Goal: Transaction & Acquisition: Purchase product/service

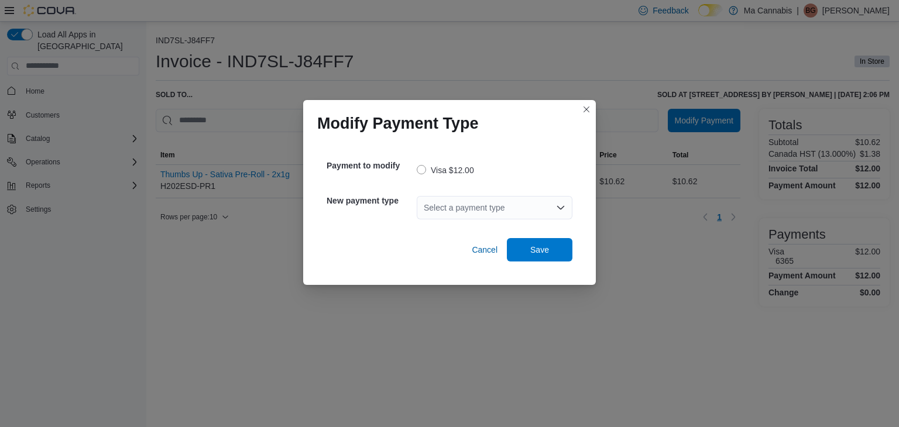
click at [475, 204] on div "Select a payment type" at bounding box center [495, 207] width 156 height 23
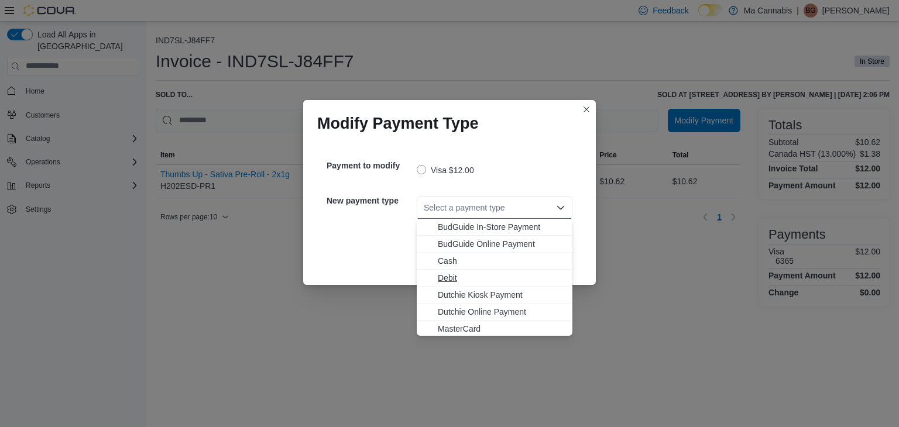
click at [469, 273] on span "Debit" at bounding box center [502, 278] width 128 height 12
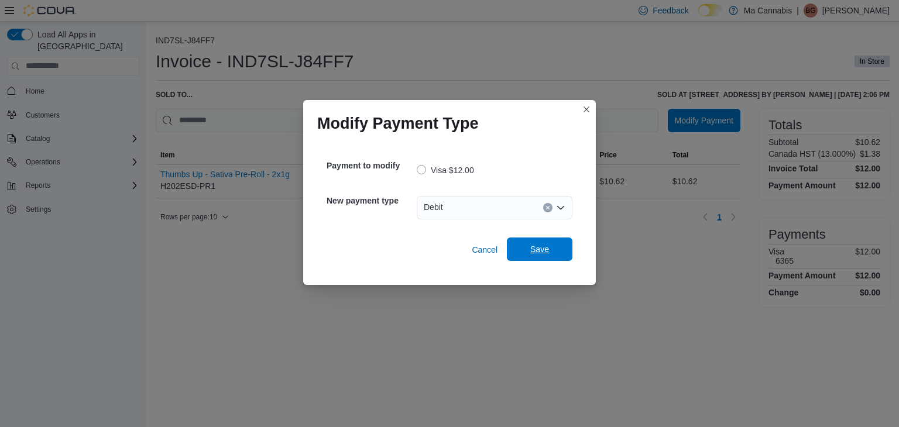
click at [517, 256] on span "Save" at bounding box center [539, 249] width 51 height 23
